Goal: Transaction & Acquisition: Purchase product/service

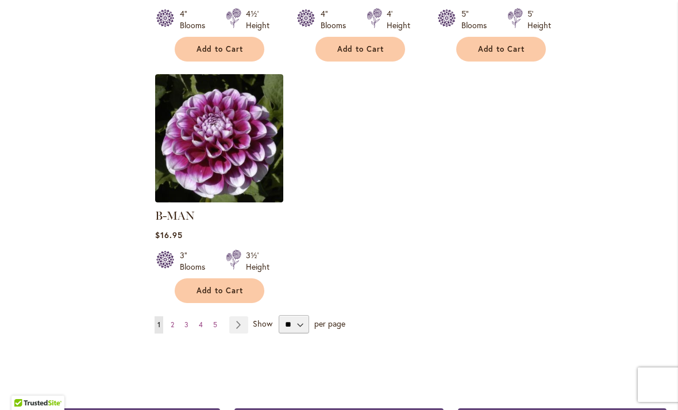
scroll to position [1437, 0]
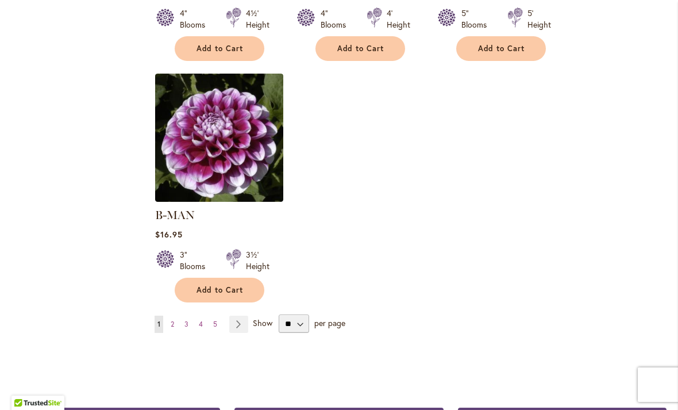
click at [244, 316] on link "Page Next" at bounding box center [238, 324] width 19 height 17
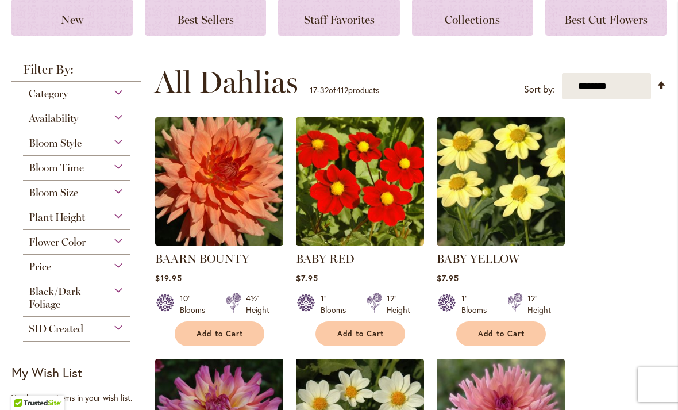
scroll to position [176, 0]
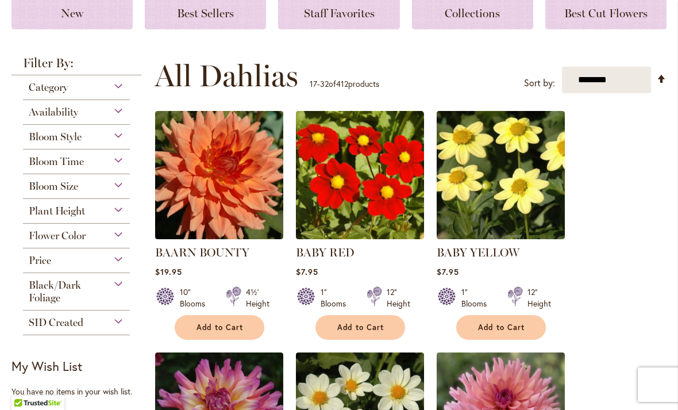
click at [116, 184] on div "Bloom Size" at bounding box center [76, 183] width 107 height 18
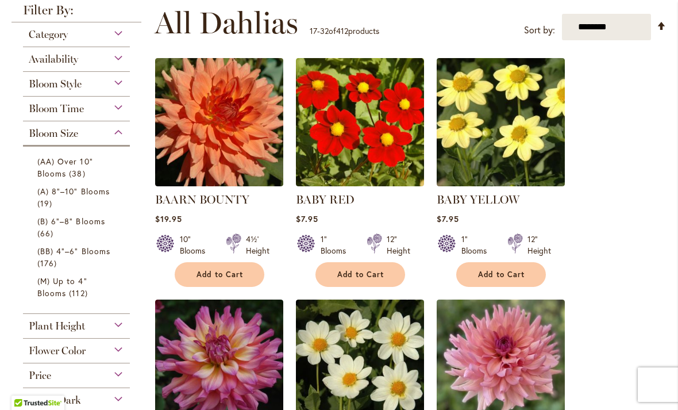
scroll to position [229, 0]
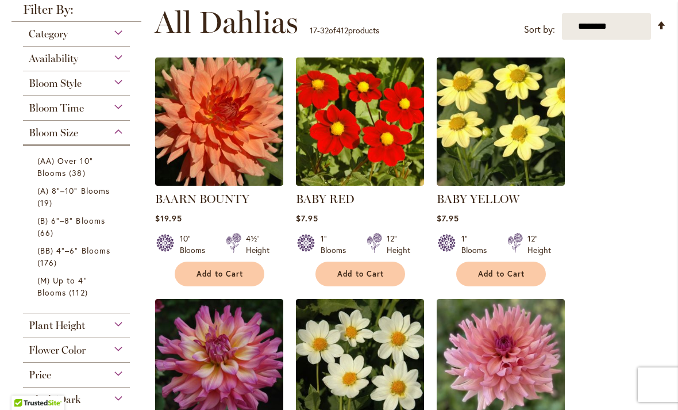
click at [123, 245] on li "(BB) 4"–6" Blooms 176 items" at bounding box center [76, 256] width 95 height 30
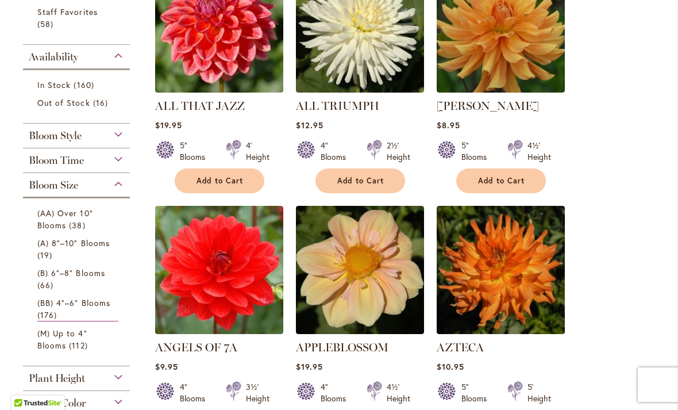
scroll to position [306, 0]
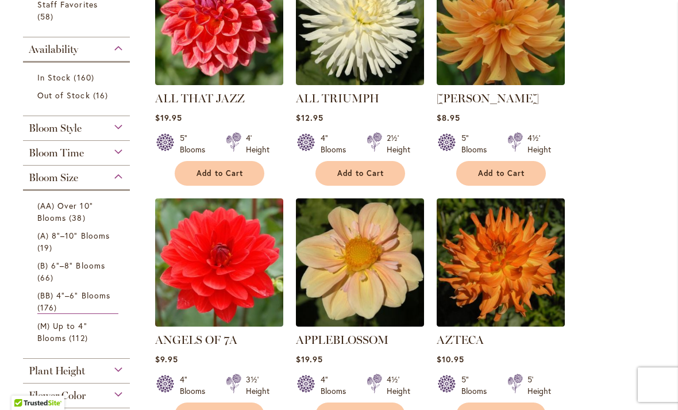
click at [98, 268] on span "(B) 6"–8" Blooms" at bounding box center [71, 265] width 68 height 11
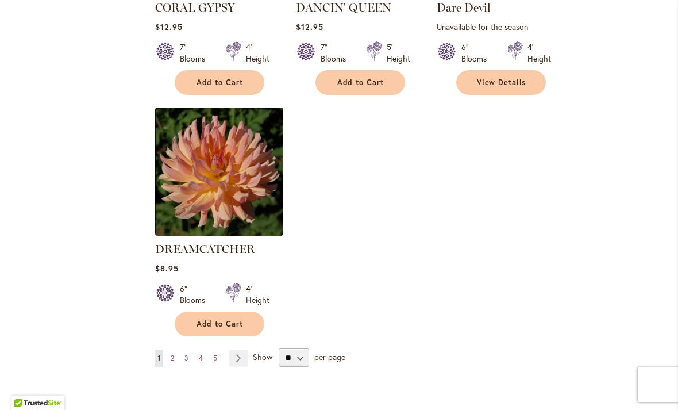
scroll to position [1378, 0]
click at [241, 350] on link "Page Next" at bounding box center [238, 358] width 19 height 17
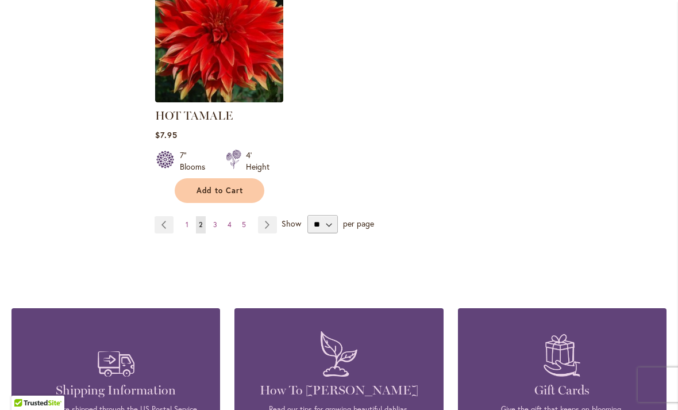
scroll to position [1569, 0]
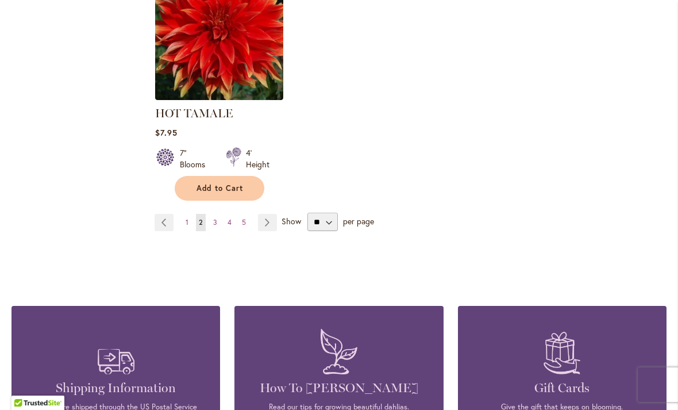
click at [267, 225] on link "Page Next" at bounding box center [267, 222] width 19 height 17
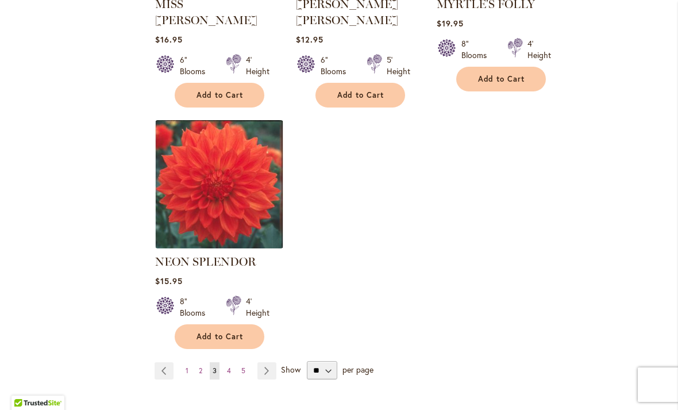
scroll to position [1415, 0]
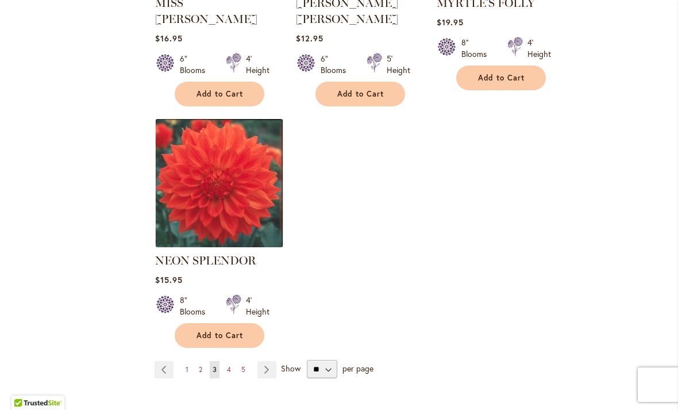
click at [269, 361] on link "Page Next" at bounding box center [267, 369] width 19 height 17
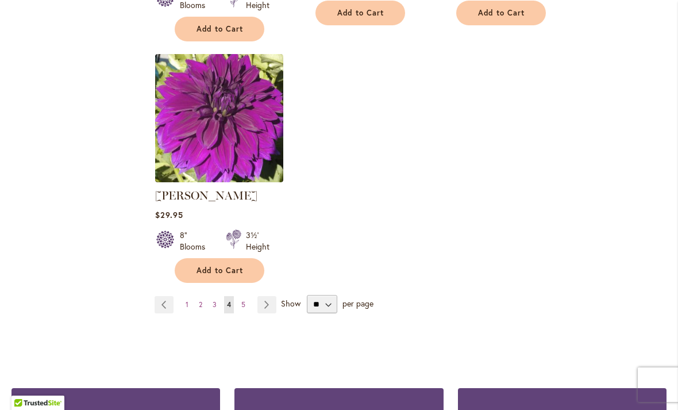
scroll to position [1469, 0]
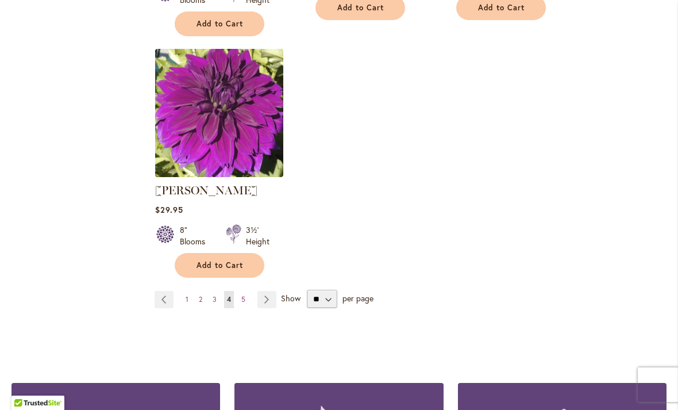
click at [272, 291] on link "Page Next" at bounding box center [267, 299] width 19 height 17
